Goal: Information Seeking & Learning: Learn about a topic

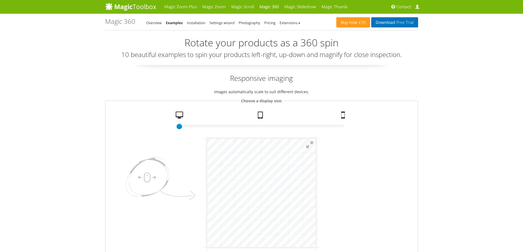
click at [315, 193] on html "mgctlbxN$M360 mgctlbxV$4.6.13 mgctlbxL$M" at bounding box center [261, 193] width 108 height 108
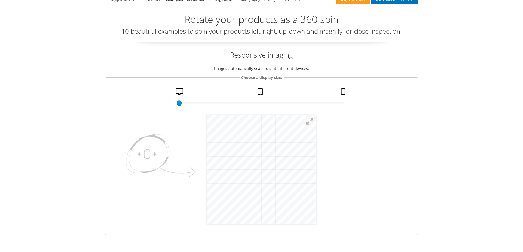
scroll to position [55, 0]
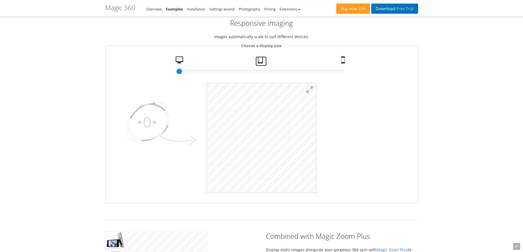
click at [261, 64] on link "Tablet" at bounding box center [260, 62] width 11 height 10
click at [345, 64] on link "Mobile" at bounding box center [343, 62] width 9 height 10
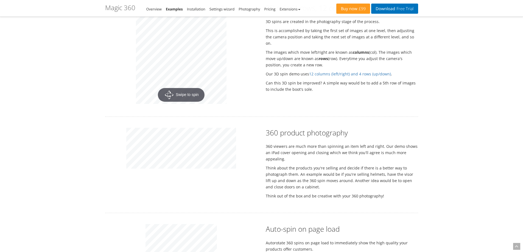
scroll to position [531, 0]
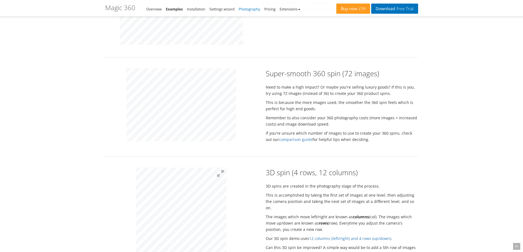
click at [256, 9] on link "Photography" at bounding box center [248, 9] width 21 height 5
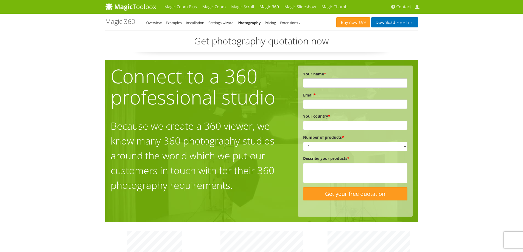
click at [271, 25] on li "Pricing" at bounding box center [269, 22] width 11 height 7
click at [271, 25] on link "Pricing" at bounding box center [269, 22] width 11 height 5
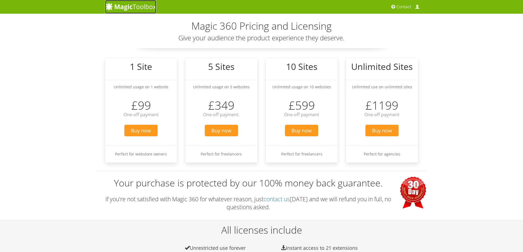
click at [127, 6] on img at bounding box center [130, 6] width 51 height 8
